Goal: Task Accomplishment & Management: Use online tool/utility

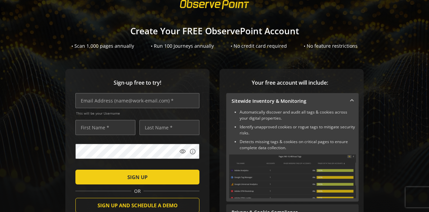
scroll to position [34, 0]
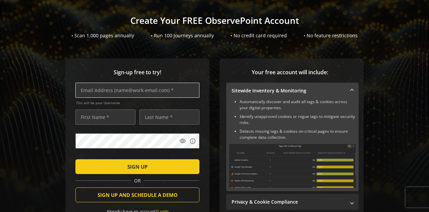
click at [165, 94] on input "text" at bounding box center [137, 89] width 124 height 15
type input "[EMAIL_ADDRESS][DOMAIN_NAME]"
type input "[PERSON_NAME]"
type input "Shukla"
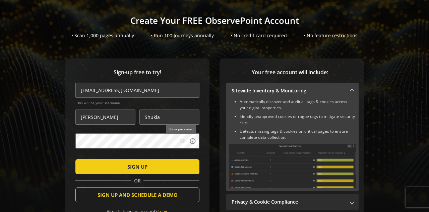
click at [182, 139] on mat-icon "visibility" at bounding box center [182, 140] width 7 height 7
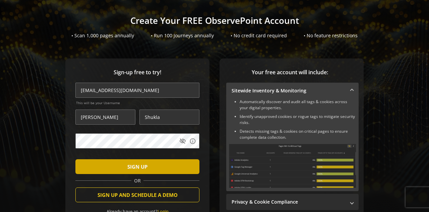
click at [161, 165] on span "submit" at bounding box center [137, 166] width 124 height 16
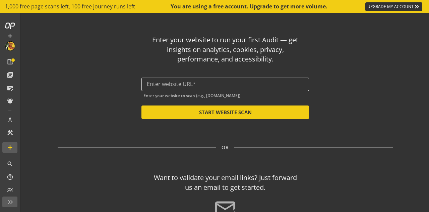
click at [243, 85] on input "text" at bounding box center [225, 84] width 157 height 6
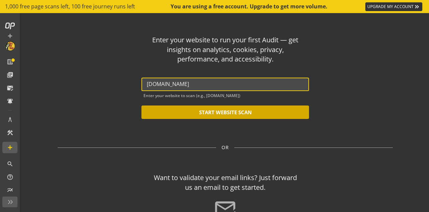
click at [224, 111] on button "START WEBSITE SCAN" at bounding box center [225, 111] width 168 height 13
type input "[URL][DOMAIN_NAME]"
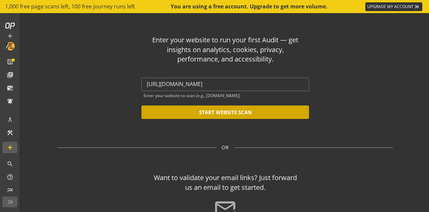
click at [224, 110] on button "START WEBSITE SCAN" at bounding box center [225, 111] width 168 height 13
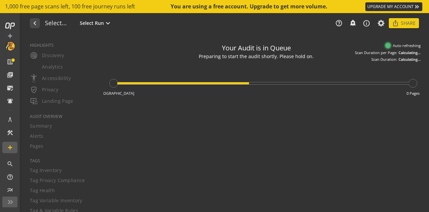
type textarea "Notes can include: -a description of what this audit is validating -changes in …"
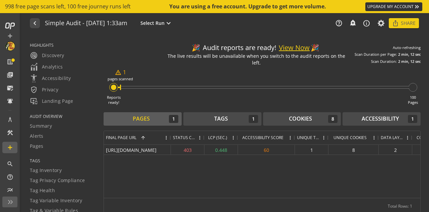
click at [140, 115] on div "Pages" at bounding box center [141, 119] width 17 height 8
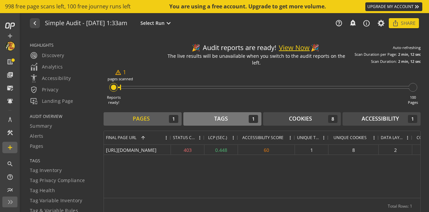
click at [236, 115] on div "Tags 1" at bounding box center [222, 119] width 71 height 8
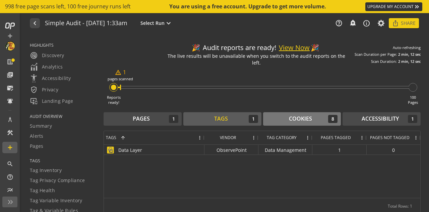
click at [286, 115] on div "Cookies 8" at bounding box center [302, 119] width 71 height 8
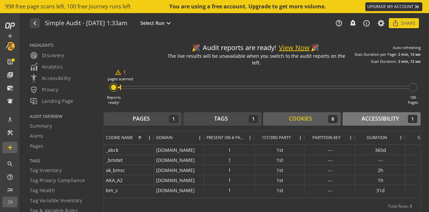
click at [359, 119] on button "Accessibility 1" at bounding box center [382, 118] width 78 height 13
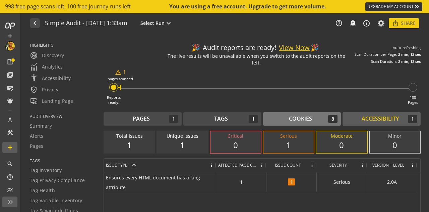
click at [293, 115] on div "Cookies" at bounding box center [300, 119] width 23 height 8
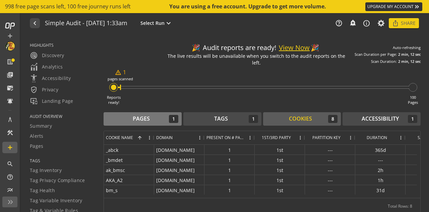
click at [132, 118] on div "Pages 1" at bounding box center [142, 119] width 71 height 8
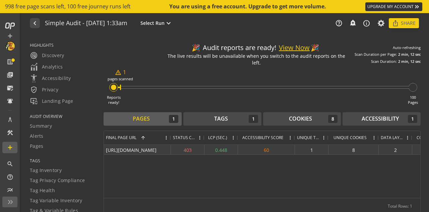
click at [143, 144] on div "[URL][DOMAIN_NAME]" at bounding box center [137, 149] width 67 height 10
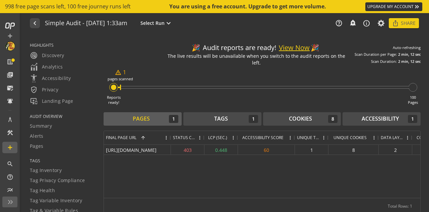
click at [41, 160] on span "TAGS" at bounding box center [62, 161] width 65 height 6
